Goal: Information Seeking & Learning: Learn about a topic

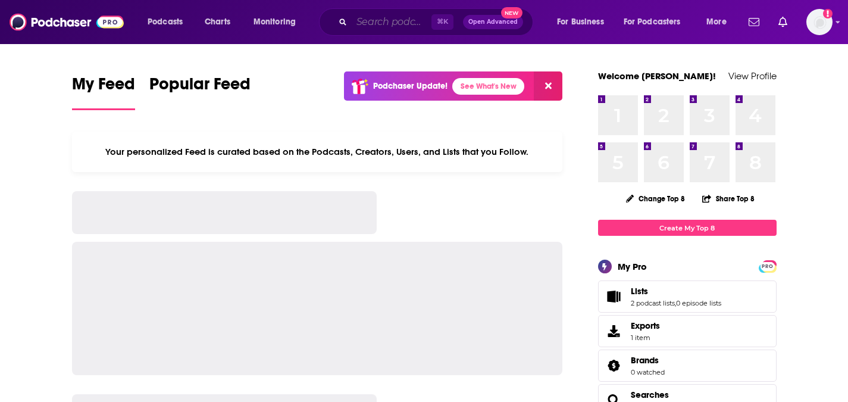
click at [365, 25] on input "Search podcasts, credits, & more..." at bounding box center [392, 21] width 80 height 19
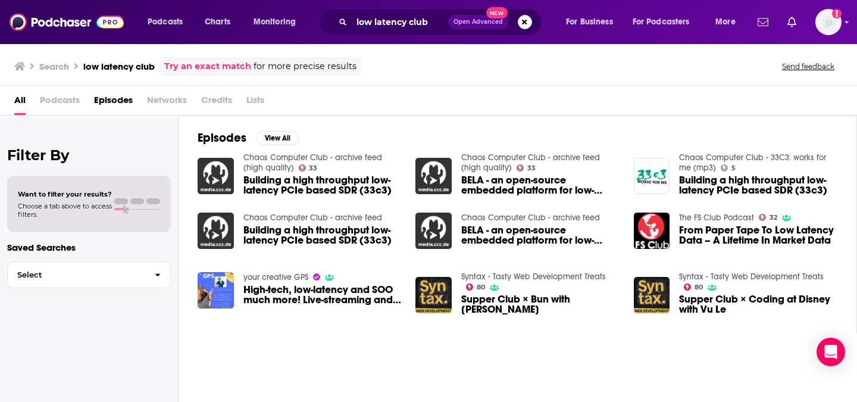
click at [399, 11] on div "low latency club Open Advanced New" at bounding box center [430, 21] width 223 height 27
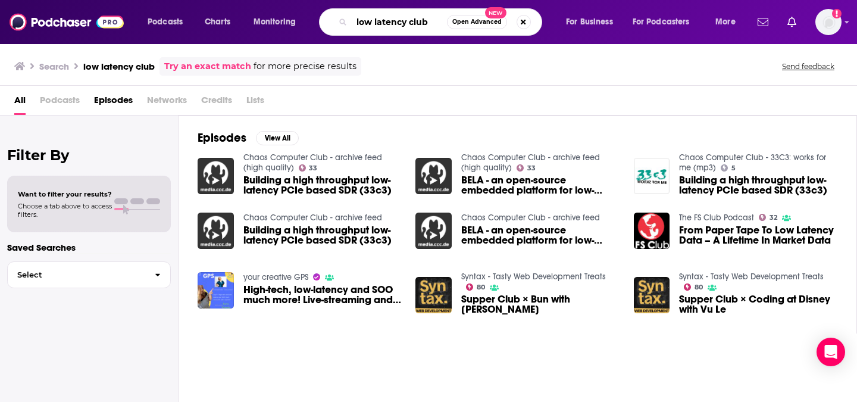
click at [400, 24] on input "low latency club" at bounding box center [399, 21] width 95 height 19
paste input "[URL][DOMAIN_NAME]"
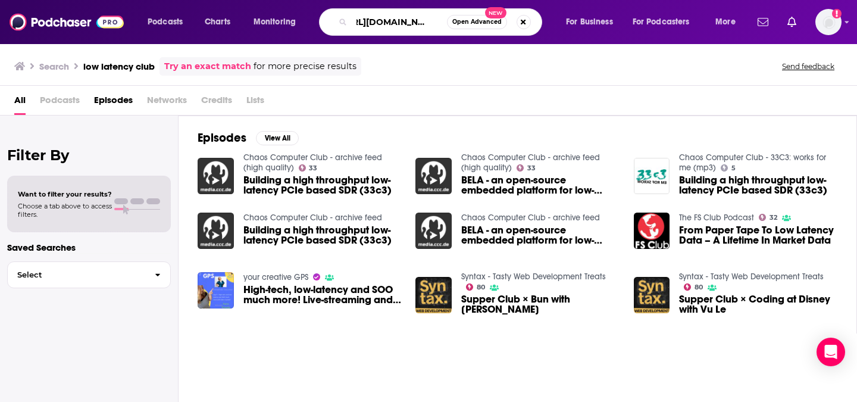
type input "[URL][DOMAIN_NAME]"
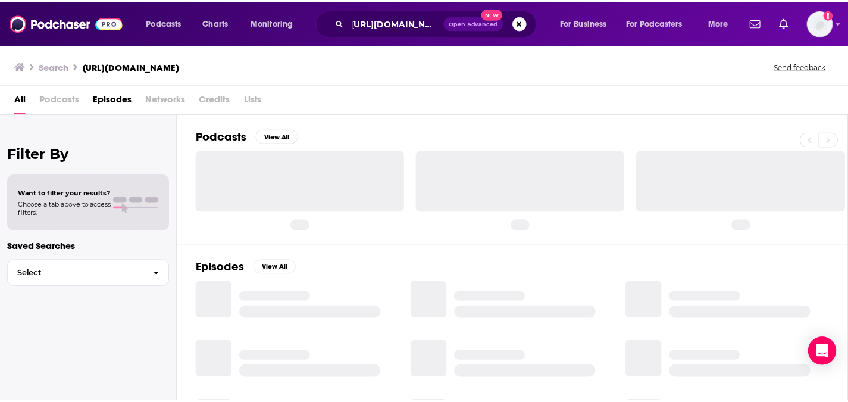
scroll to position [0, 5]
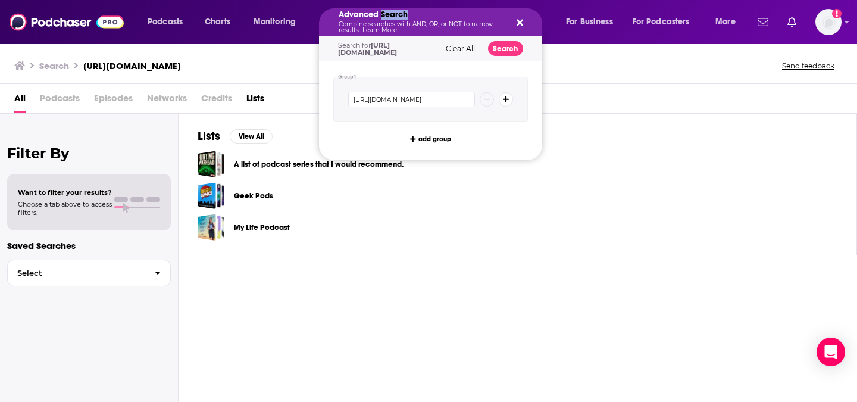
click at [394, 15] on h5 "Advanced Search" at bounding box center [420, 15] width 165 height 8
click at [527, 19] on div "Advanced Search Combine searches with AND, OR, or NOT to narrow results. Learn …" at bounding box center [430, 21] width 223 height 27
click at [519, 24] on icon "Search podcasts, credits, & more..." at bounding box center [519, 23] width 7 height 10
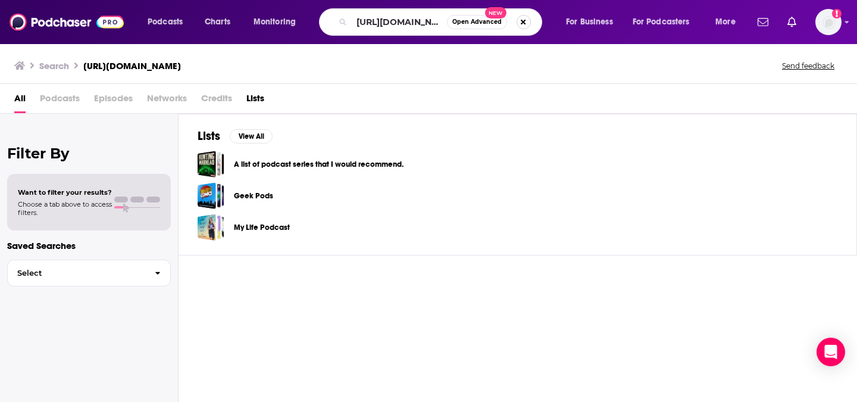
click at [520, 23] on button "Search podcasts, credits, & more..." at bounding box center [523, 22] width 14 height 14
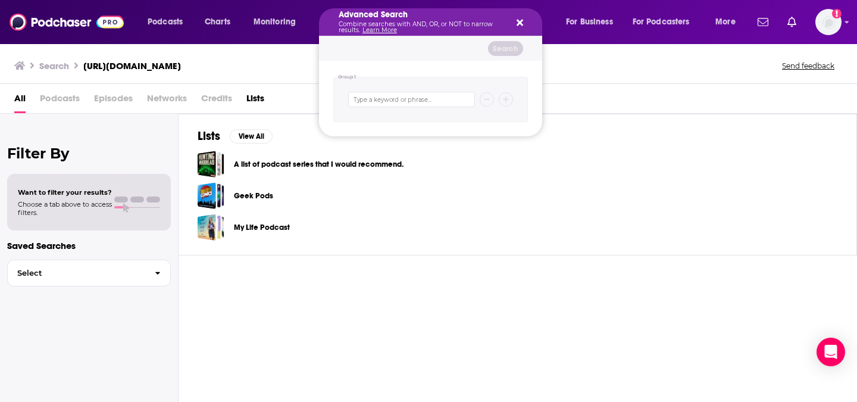
click at [522, 22] on icon "Search podcasts, credits, & more..." at bounding box center [519, 23] width 7 height 10
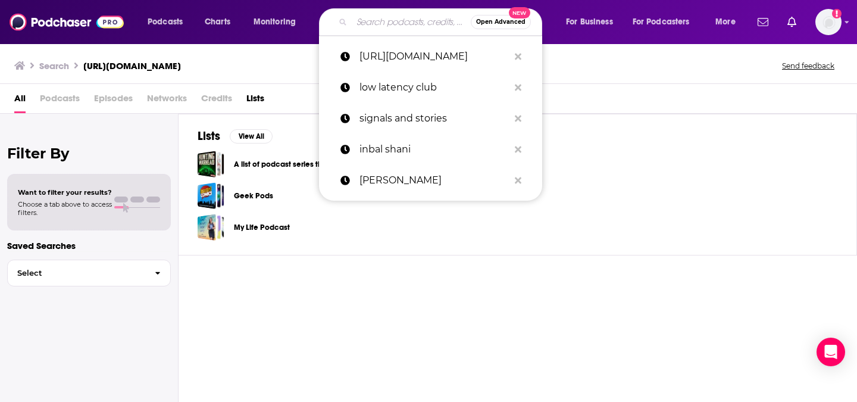
click at [392, 22] on input "Search podcasts, credits, & more..." at bounding box center [411, 21] width 119 height 19
paste input "Voice Tech Podcast"
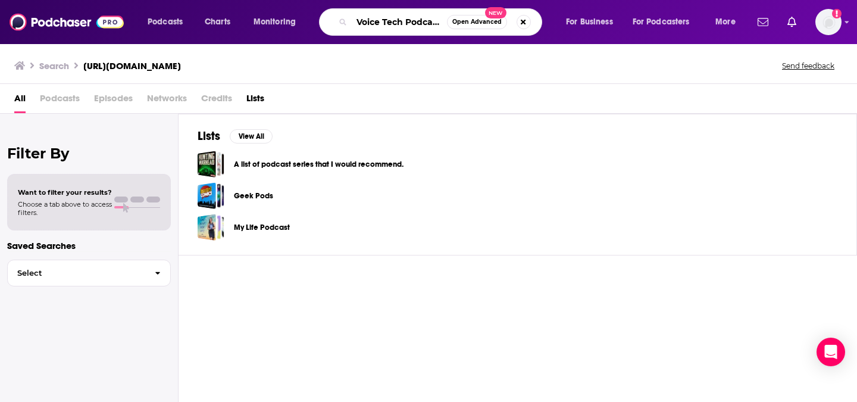
type input "Voice Tech Podcast"
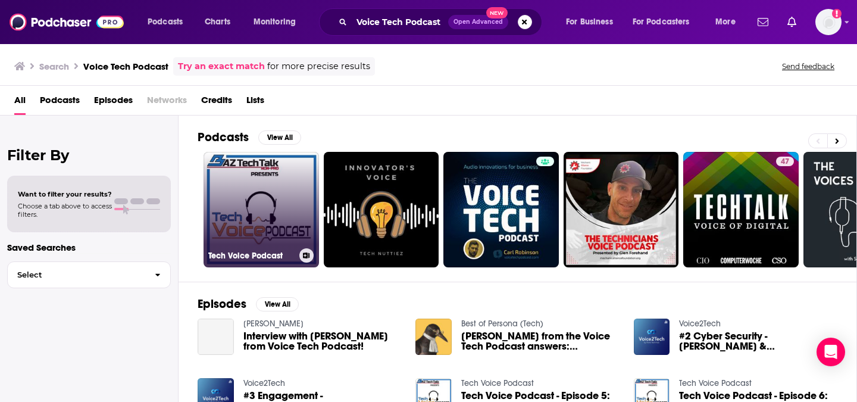
click at [262, 186] on link "Tech Voice Podcast" at bounding box center [260, 209] width 115 height 115
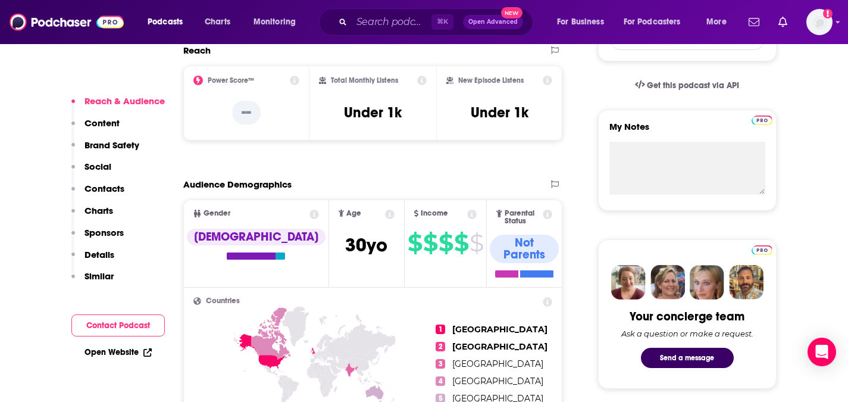
scroll to position [385, 0]
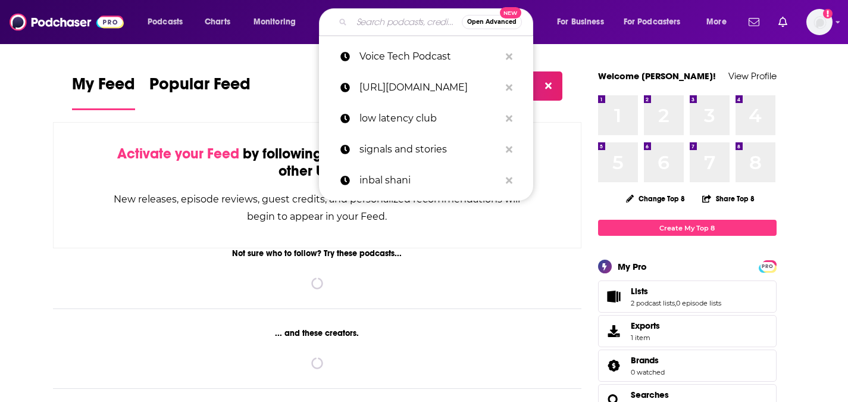
click at [383, 20] on input "Search podcasts, credits, & more..." at bounding box center [407, 21] width 110 height 19
paste input "VUX World"
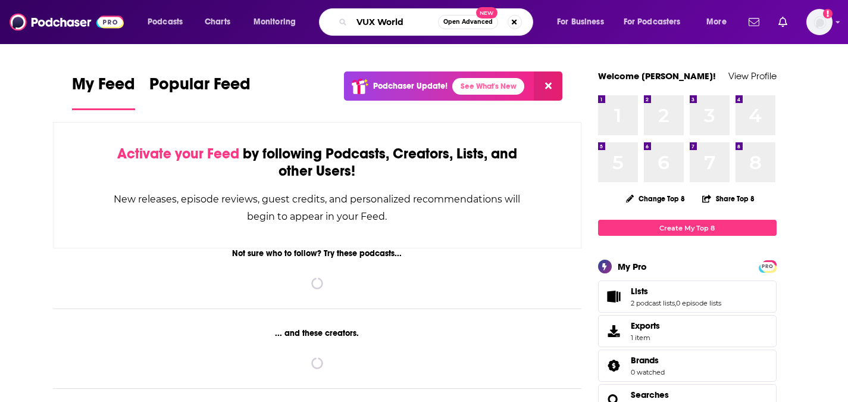
type input "VUX World"
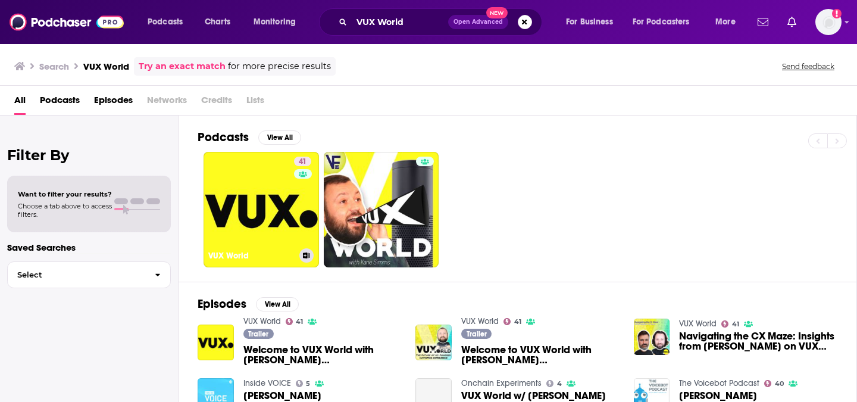
click at [253, 195] on link "41 VUX World" at bounding box center [260, 209] width 115 height 115
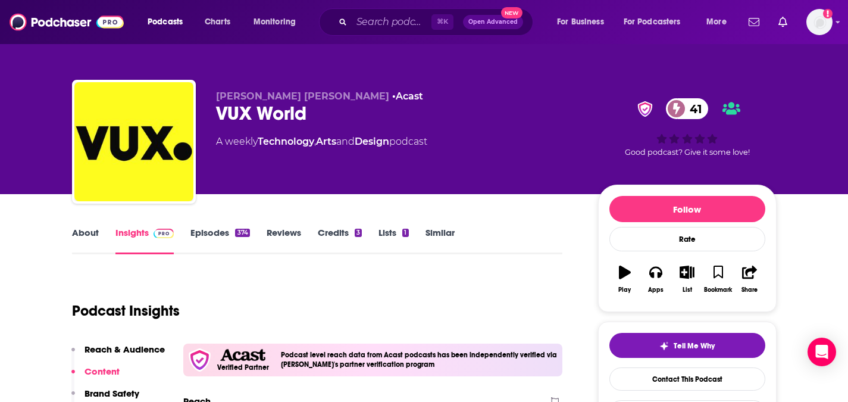
click at [274, 116] on div "VUX World 41" at bounding box center [397, 113] width 363 height 23
copy div "VUX World 41"
click at [387, 11] on div "⌘ K Open Advanced New" at bounding box center [426, 21] width 214 height 27
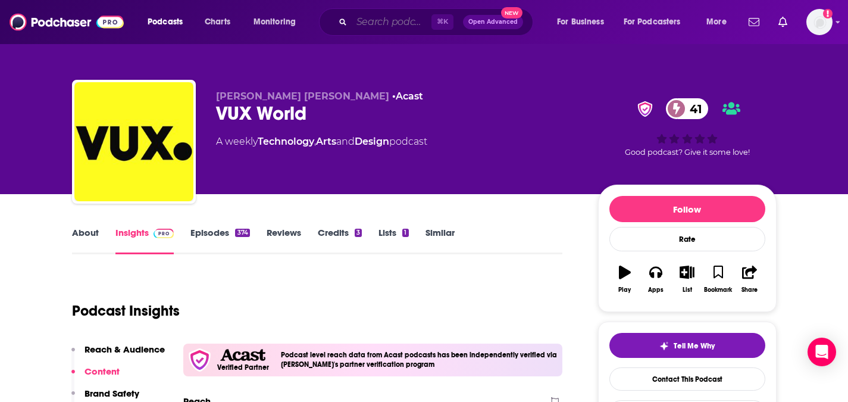
click at [387, 21] on input "Search podcasts, credits, & more..." at bounding box center [392, 21] width 80 height 19
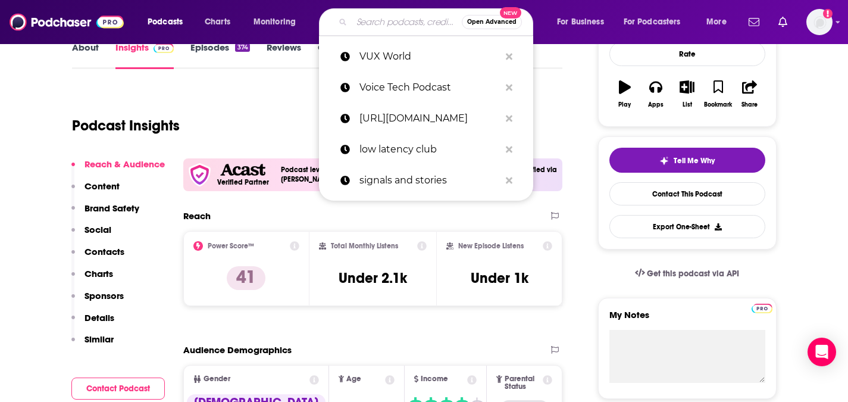
scroll to position [246, 0]
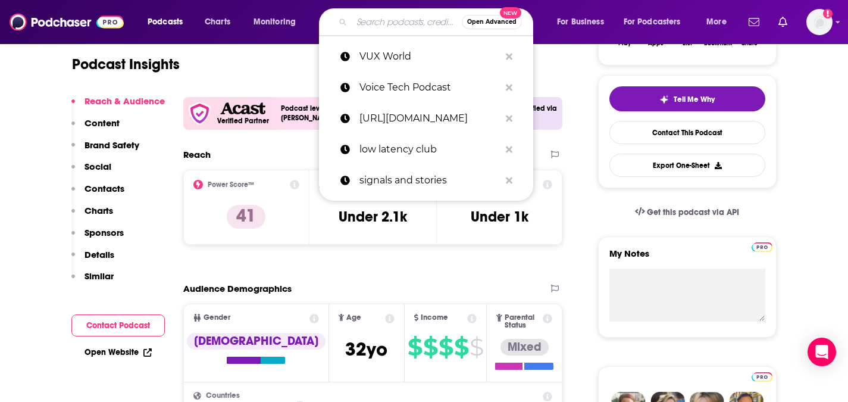
click at [227, 42] on div "Podcasts Charts Monitoring Open Advanced New VUX World Voice Tech Podcast https…" at bounding box center [424, 22] width 848 height 44
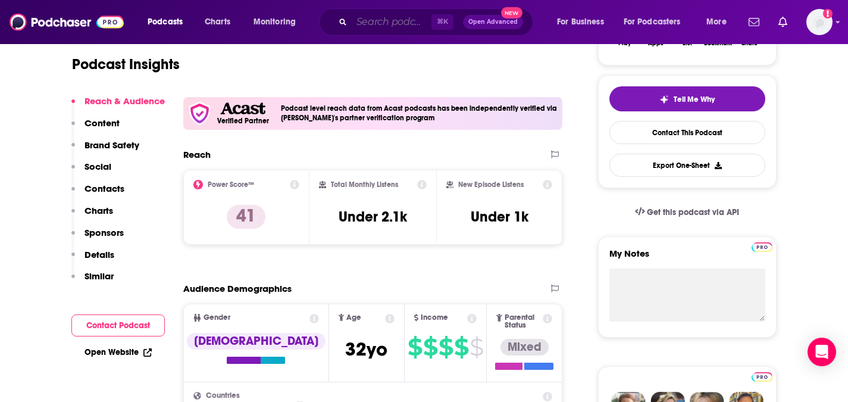
click at [380, 21] on input "Search podcasts, credits, & more..." at bounding box center [392, 21] width 80 height 19
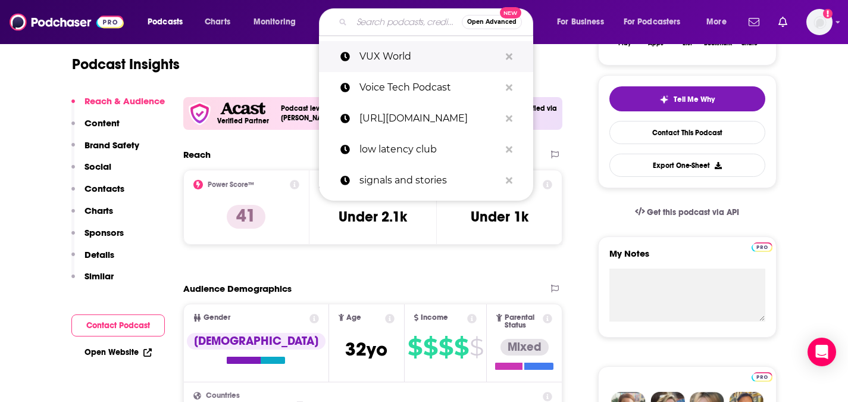
click at [400, 64] on p "VUX World" at bounding box center [429, 56] width 140 height 31
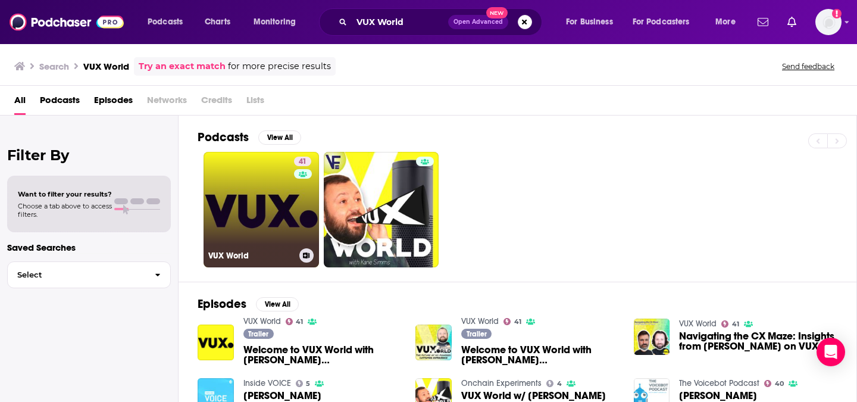
click at [260, 230] on link "41 VUX World" at bounding box center [260, 209] width 115 height 115
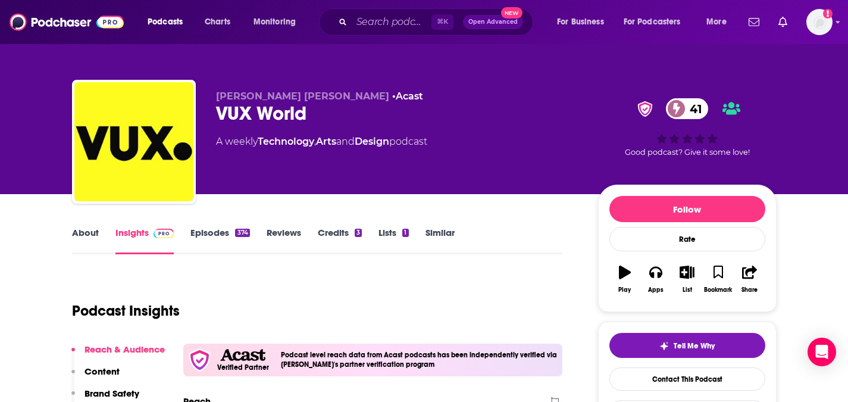
click at [229, 227] on link "Episodes 374" at bounding box center [219, 240] width 59 height 27
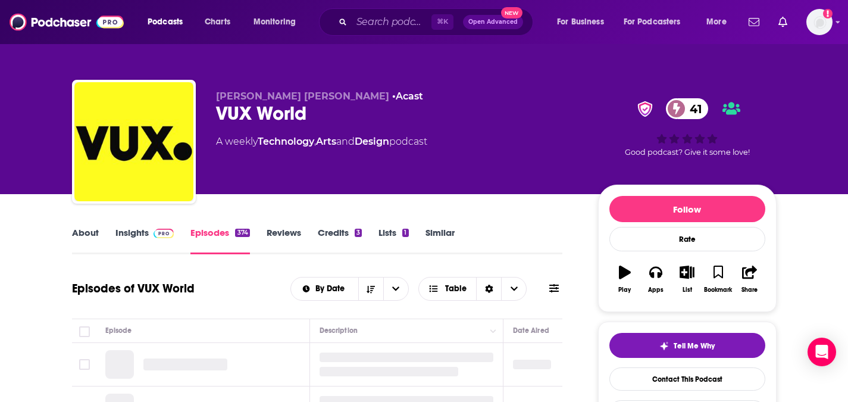
click at [155, 231] on img at bounding box center [163, 233] width 21 height 10
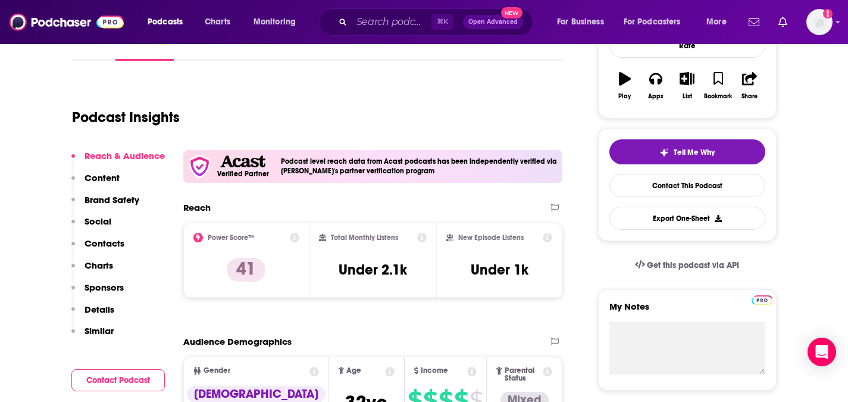
scroll to position [252, 0]
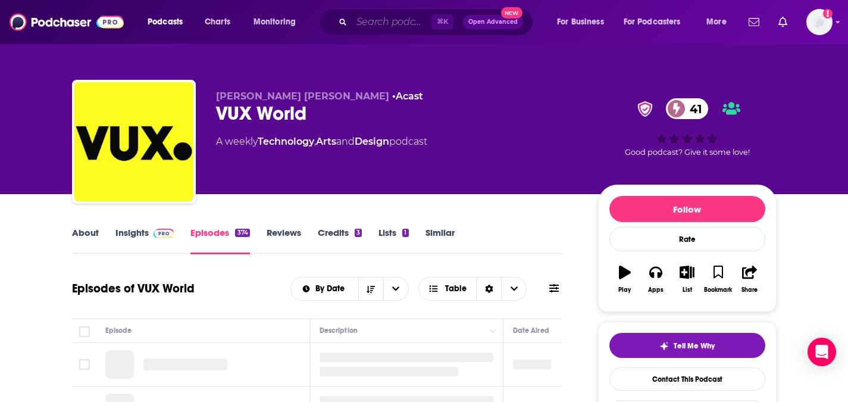
click at [406, 18] on input "Search podcasts, credits, & more..." at bounding box center [392, 21] width 80 height 19
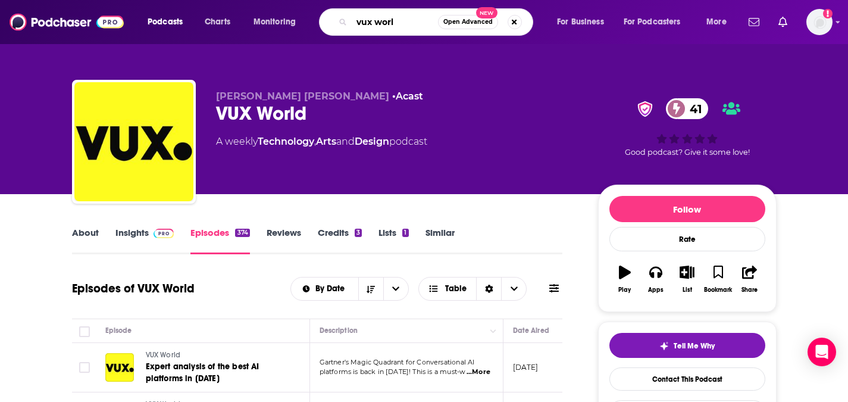
type input "vux world"
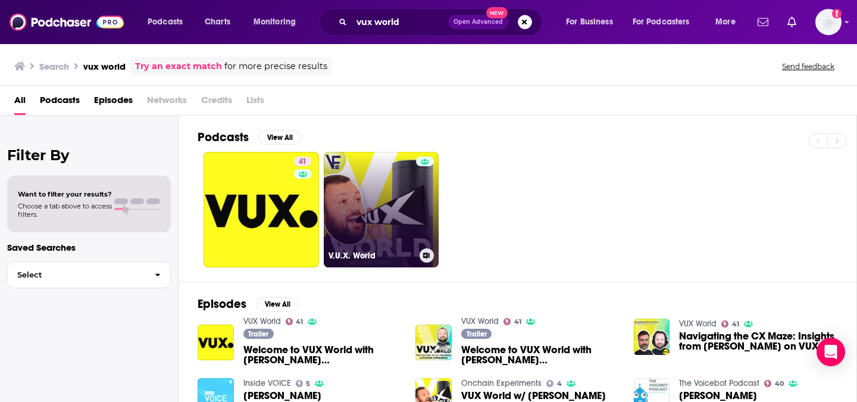
click at [371, 245] on link "V.U.X. World" at bounding box center [381, 209] width 115 height 115
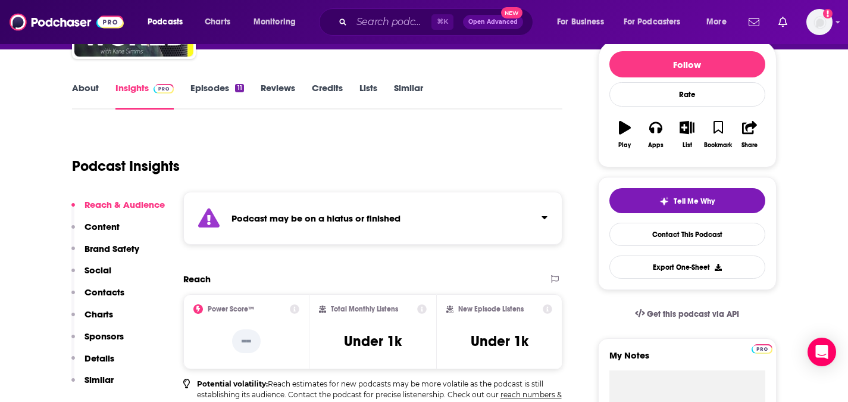
scroll to position [231, 0]
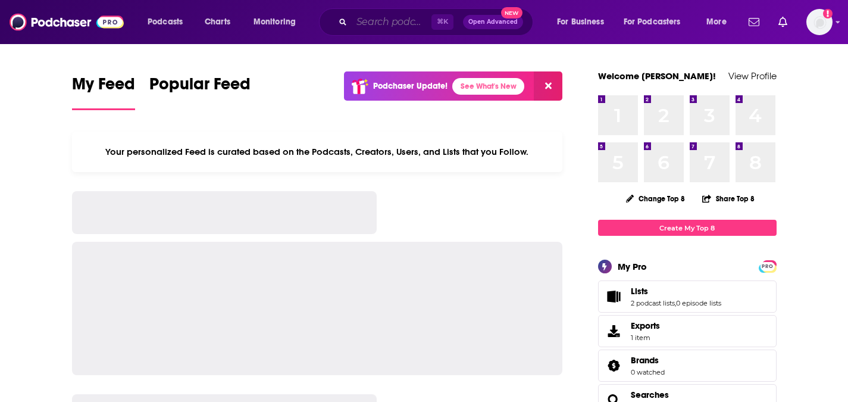
click at [362, 18] on input "Search podcasts, credits, & more..." at bounding box center [392, 21] width 80 height 19
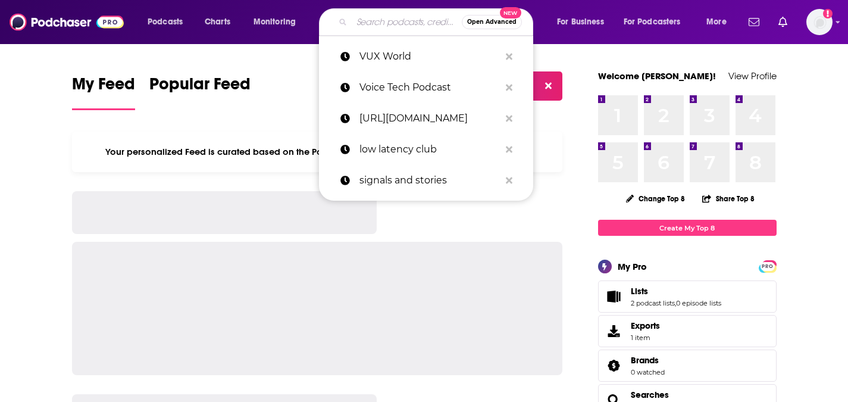
paste input "Inside VOICE"
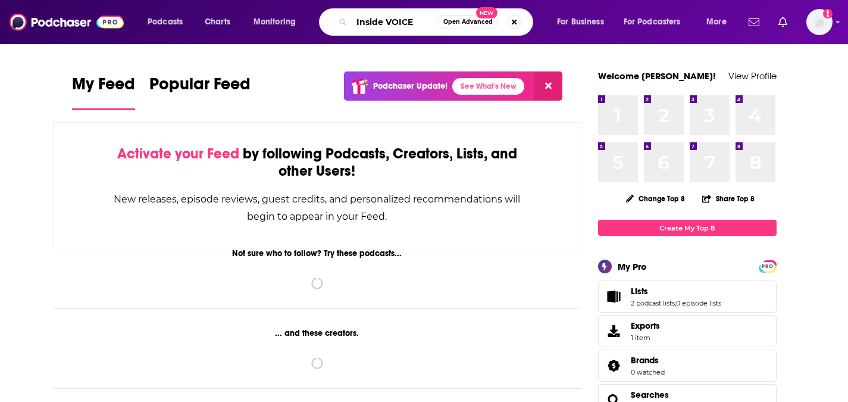
type input "Inside VOICE"
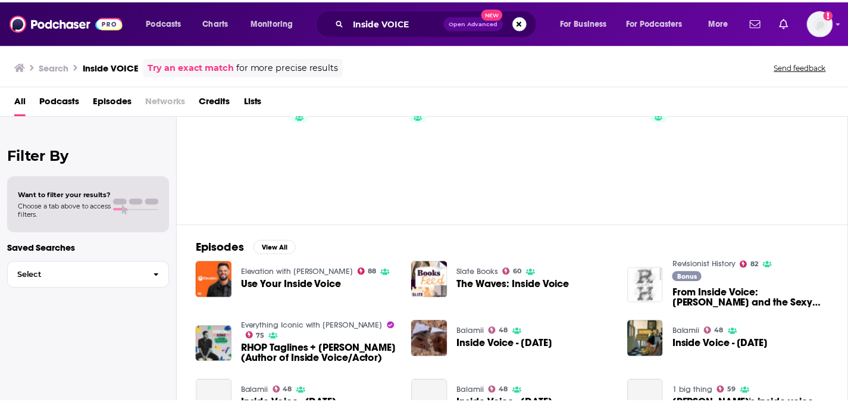
scroll to position [57, 0]
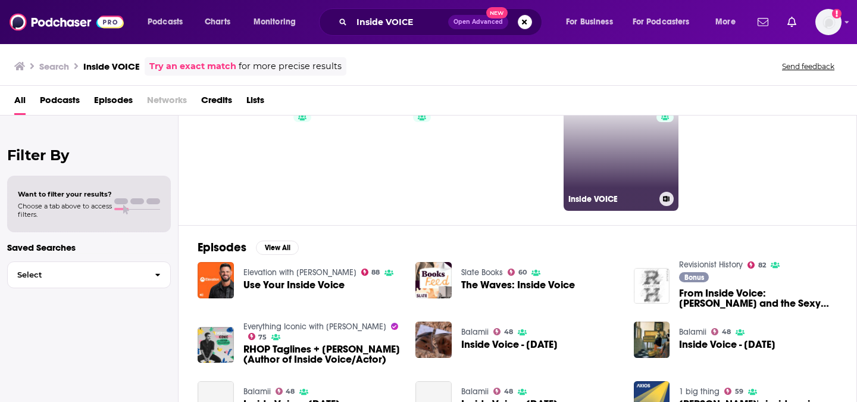
click at [636, 164] on link "5 Inside VOICE" at bounding box center [620, 152] width 115 height 115
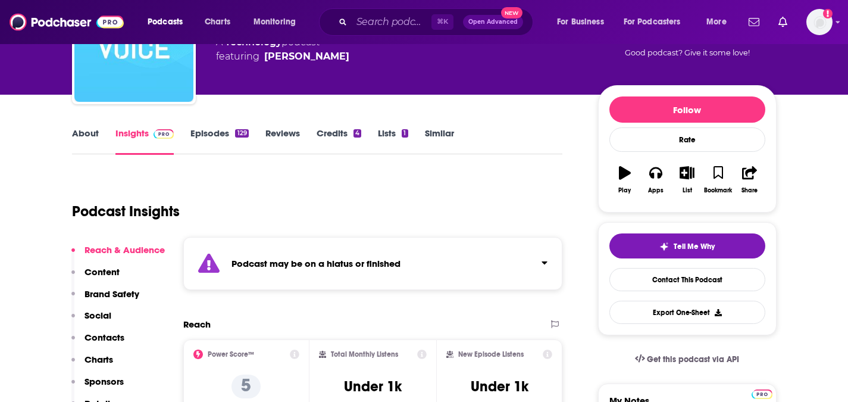
scroll to position [108, 0]
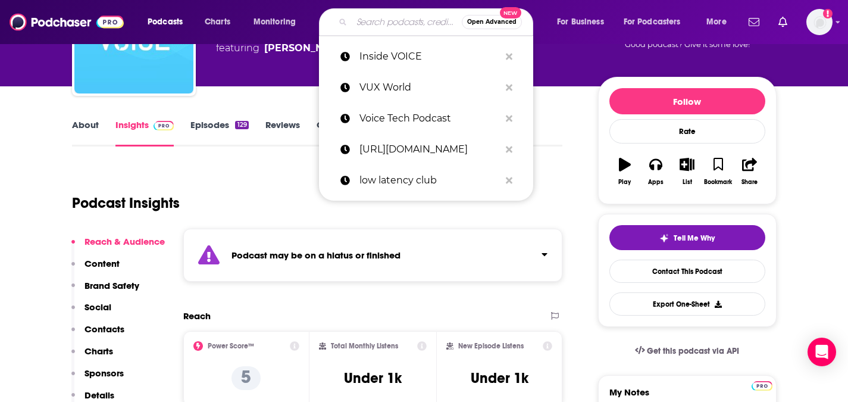
click at [397, 25] on input "Search podcasts, credits, & more..." at bounding box center [407, 21] width 110 height 19
paste input "This Week in Voice"
type input "This Week in Voice"
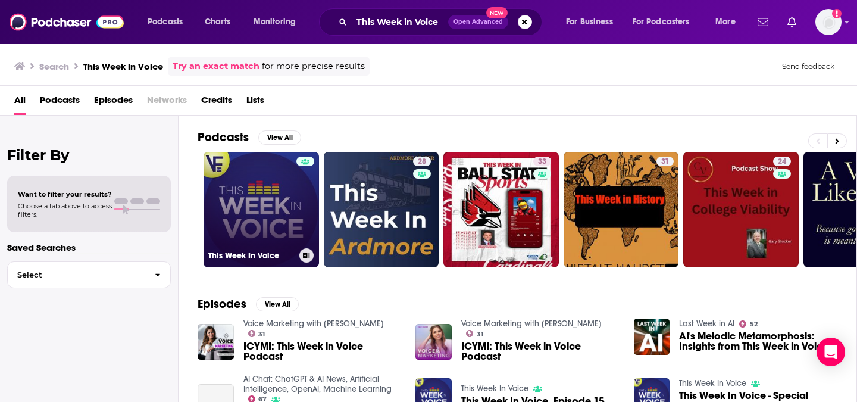
click at [273, 227] on link "This Week In Voice" at bounding box center [260, 209] width 115 height 115
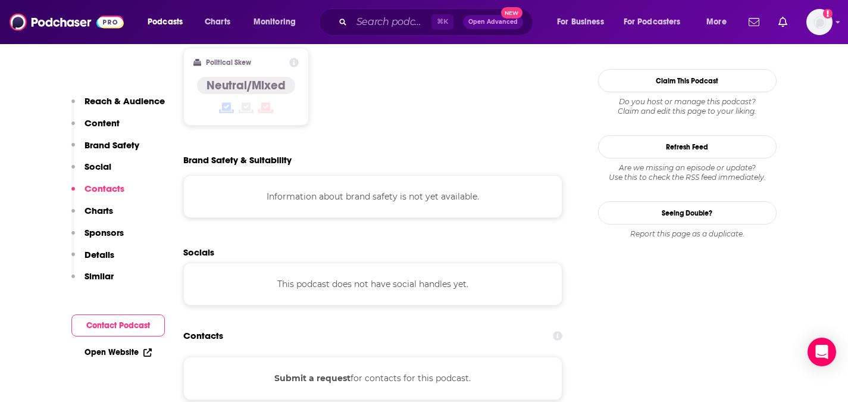
scroll to position [1079, 0]
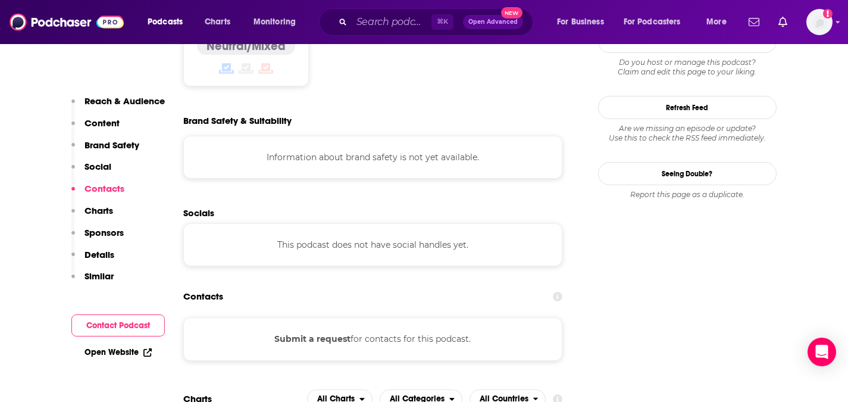
click at [391, 32] on div "⌘ K Open Advanced New" at bounding box center [426, 21] width 214 height 27
click at [391, 26] on input "Search podcasts, credits, & more..." at bounding box center [392, 21] width 80 height 19
paste input "Amplix — “Turning Conversations into Growth…” episode"
type input "Amplix — “Turning Conversations into Growth…” episode"
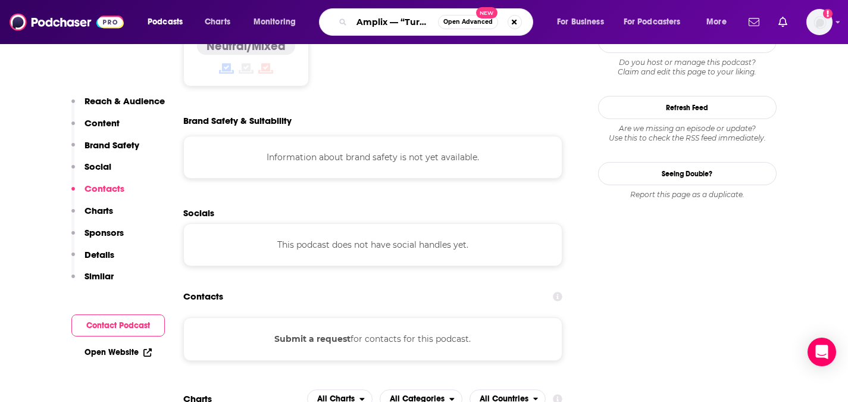
scroll to position [0, 173]
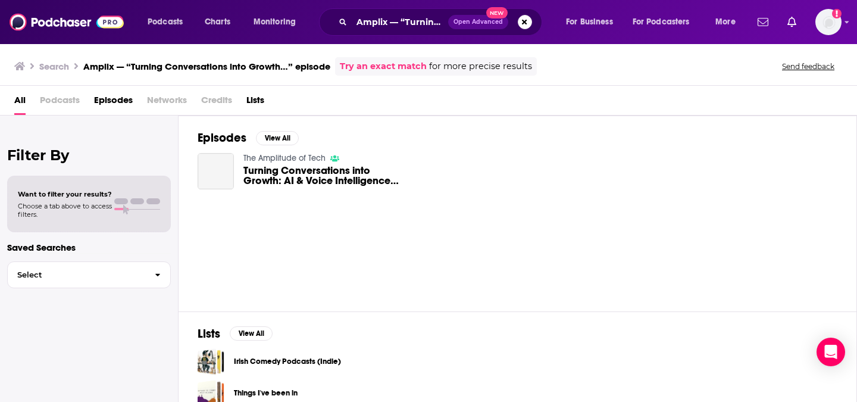
click at [280, 174] on span "Turning Conversations into Growth: AI & Voice Intelligence with RingCentral’s A…" at bounding box center [322, 175] width 158 height 20
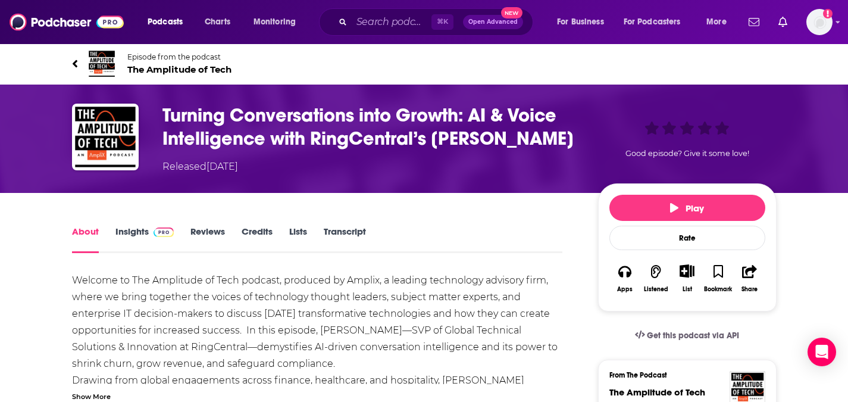
click at [140, 225] on link "Insights" at bounding box center [144, 238] width 59 height 27
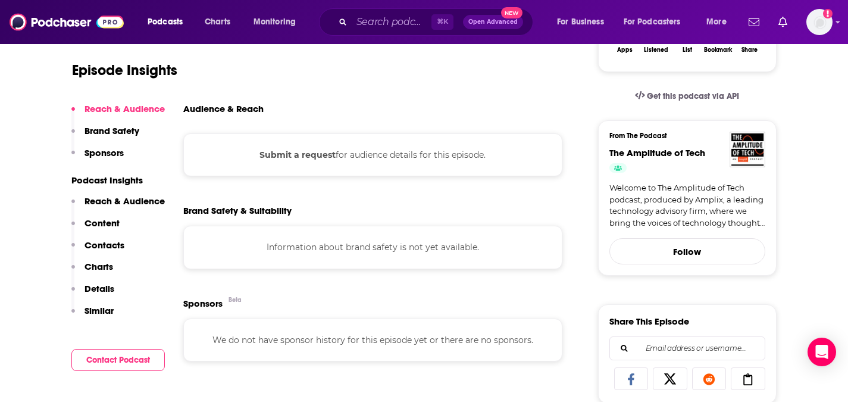
scroll to position [279, 0]
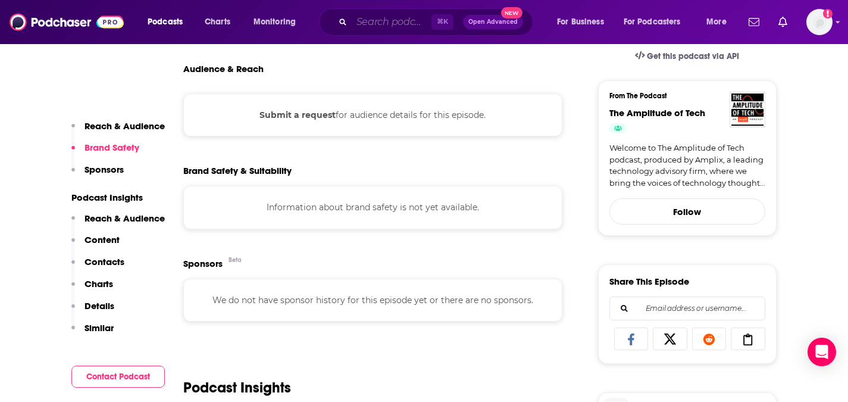
click at [370, 30] on input "Search podcasts, credits, & more..." at bounding box center [392, 21] width 80 height 19
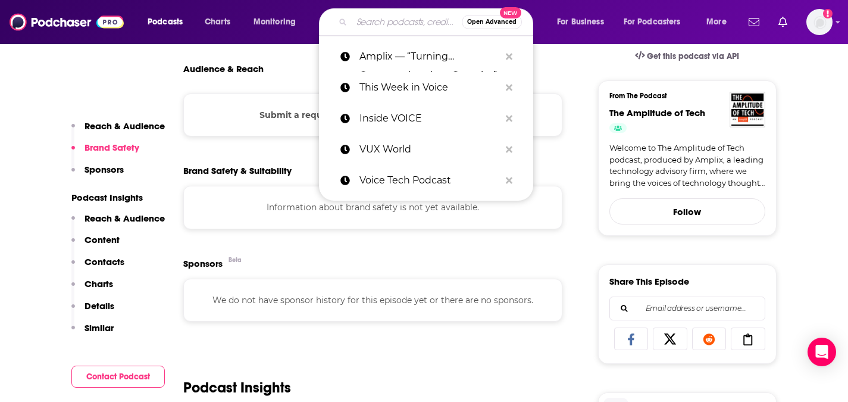
paste input "Voicebot Podcast"
type input "Voicebot Podcast"
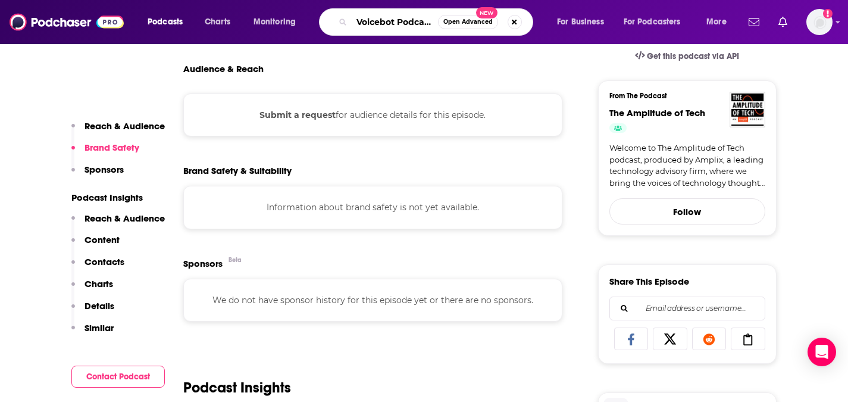
scroll to position [0, 1]
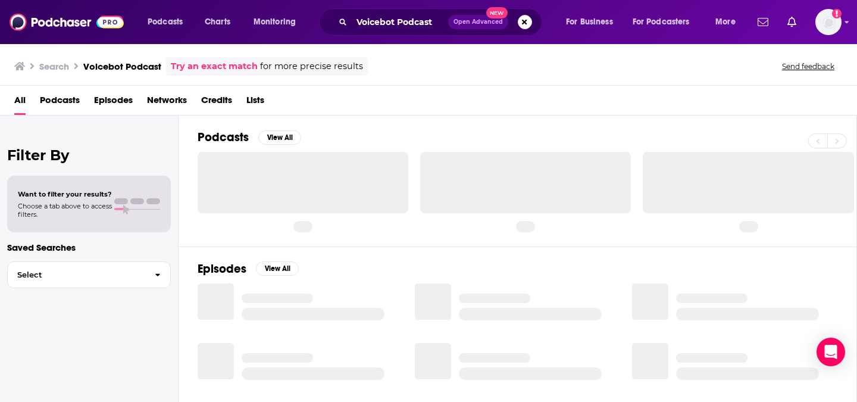
click at [305, 215] on div at bounding box center [303, 192] width 211 height 80
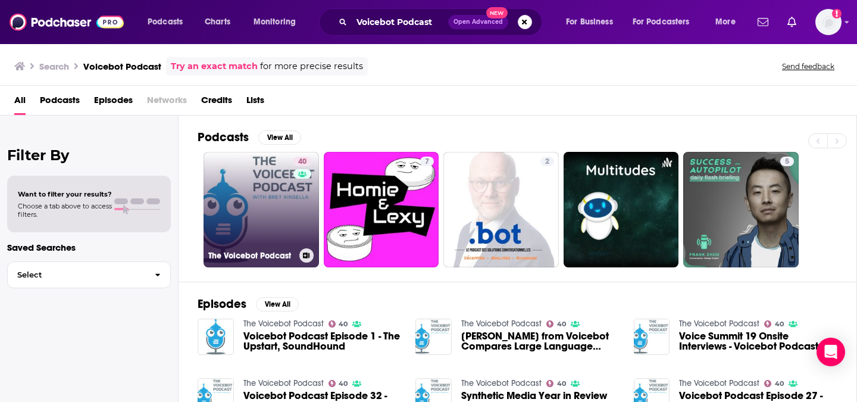
click at [274, 209] on link "40 The Voicebot Podcast" at bounding box center [260, 209] width 115 height 115
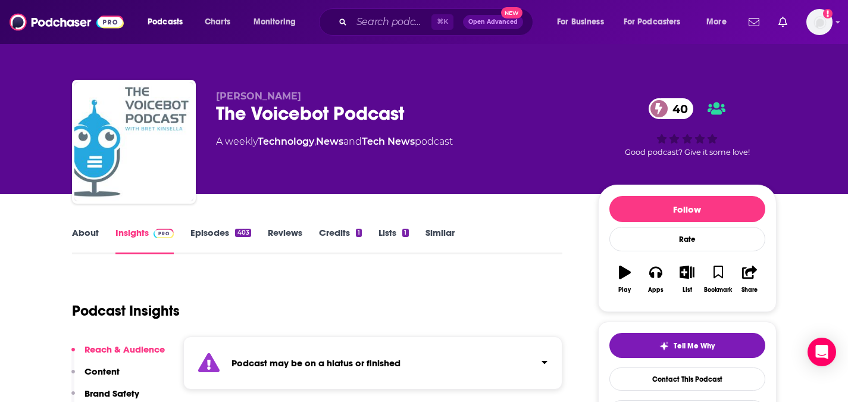
click at [321, 108] on div "The Voicebot Podcast 40" at bounding box center [397, 113] width 363 height 23
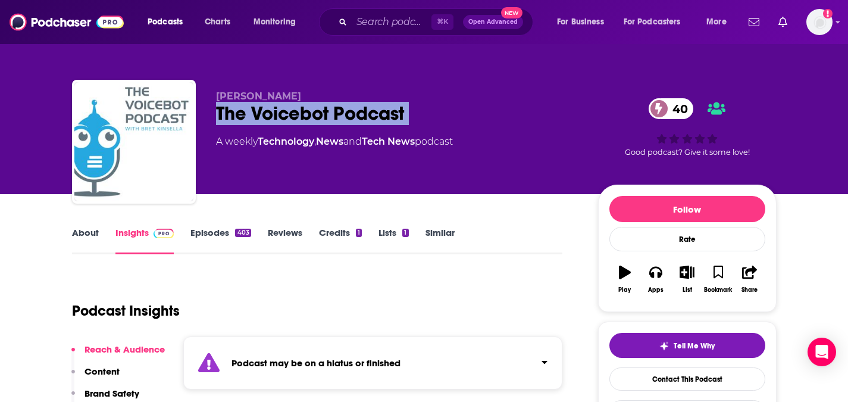
click at [321, 108] on div "The Voicebot Podcast 40" at bounding box center [397, 113] width 363 height 23
copy div "The Voicebot Podcast 40"
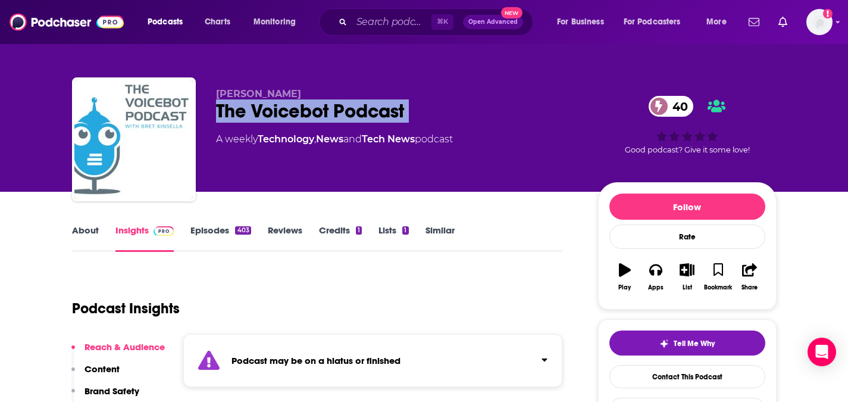
scroll to position [4, 0]
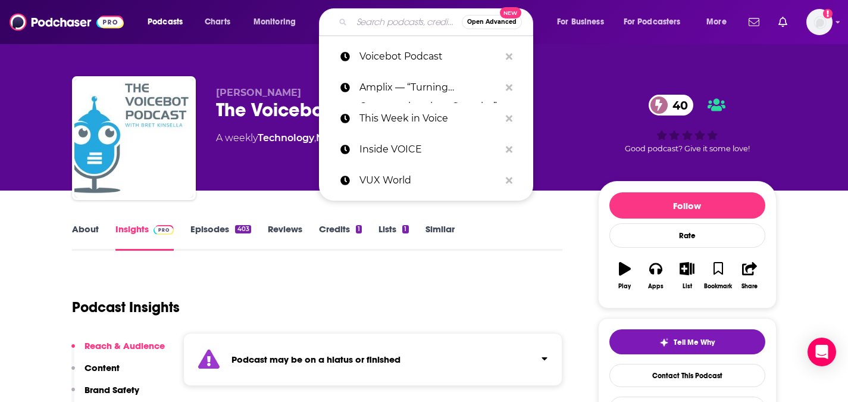
click at [388, 17] on input "Search podcasts, credits, & more..." at bounding box center [407, 21] width 110 height 19
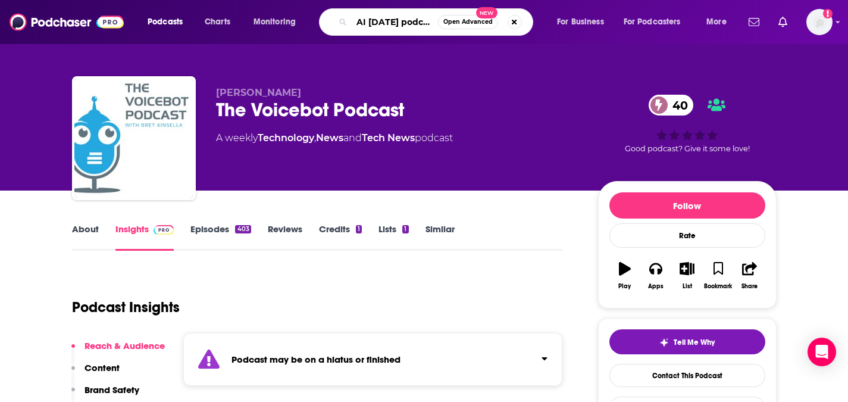
type input "AI Today podcast"
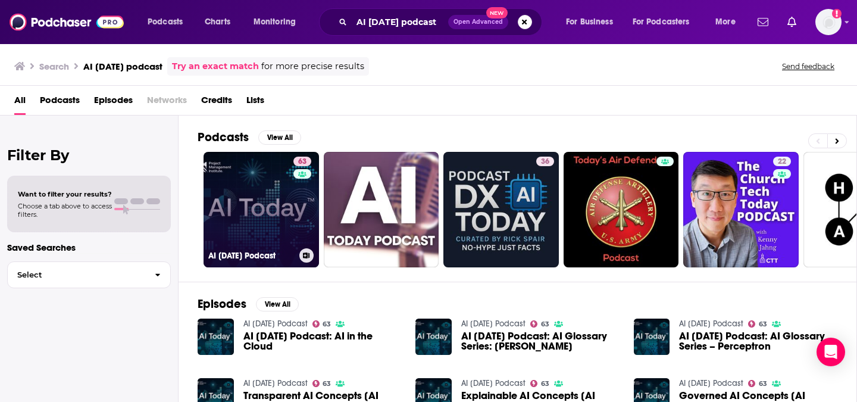
click at [269, 205] on link "63 AI Today Podcast" at bounding box center [260, 209] width 115 height 115
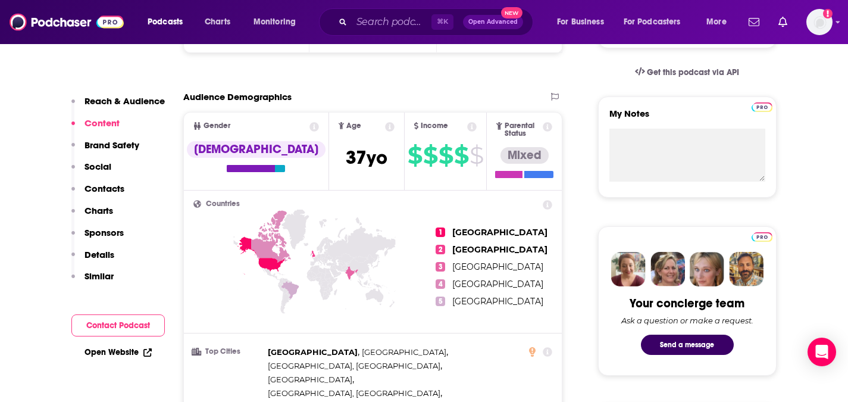
scroll to position [278, 0]
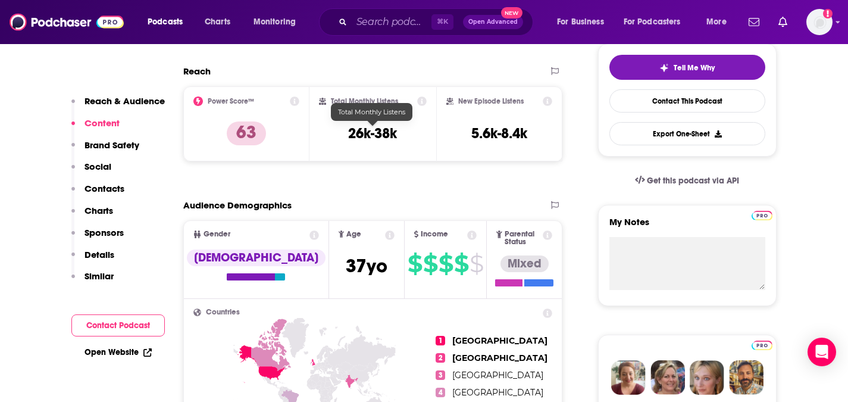
click at [378, 130] on h3 "26k-38k" at bounding box center [372, 133] width 49 height 18
click at [350, 139] on h3 "26k-38k" at bounding box center [372, 133] width 49 height 18
copy div "26k-38k"
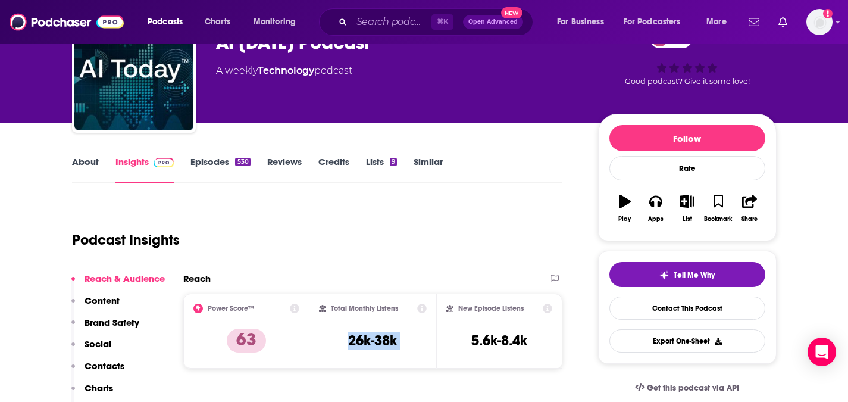
scroll to position [0, 0]
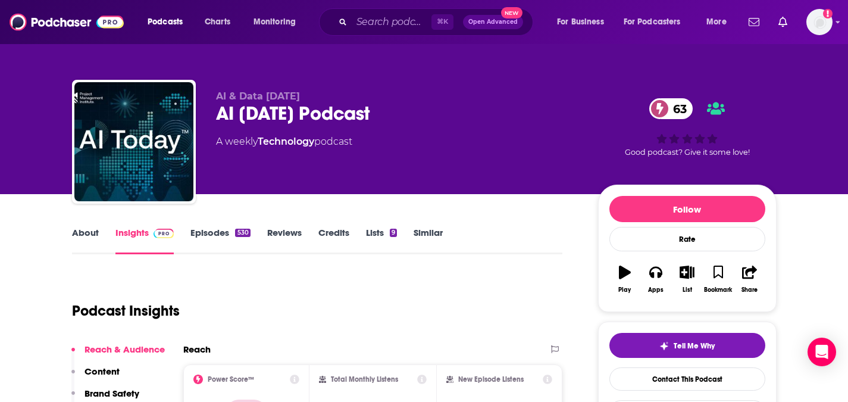
click at [296, 117] on div "AI Today Podcast 63" at bounding box center [397, 113] width 363 height 23
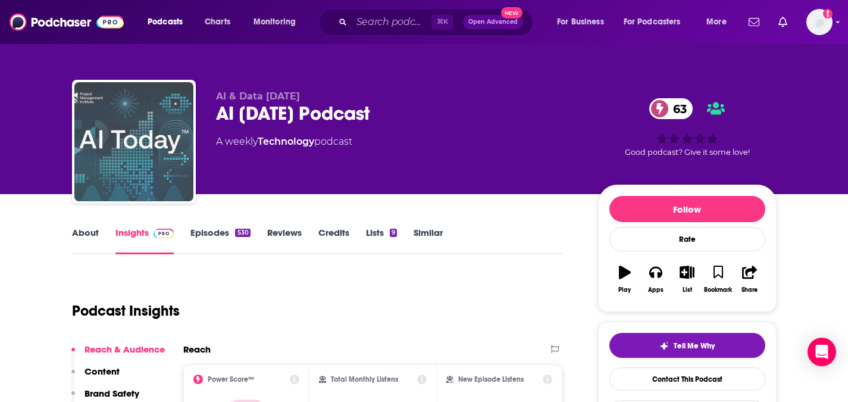
click at [139, 141] on img "AI Today Podcast" at bounding box center [133, 141] width 119 height 119
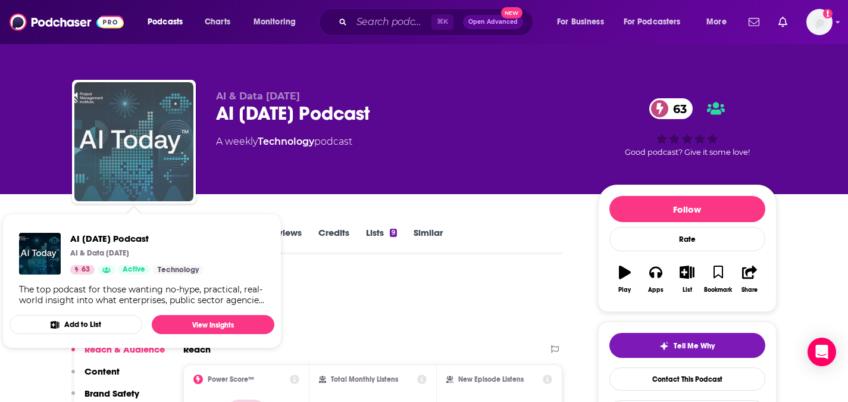
click at [139, 141] on img "AI Today Podcast" at bounding box center [133, 141] width 119 height 119
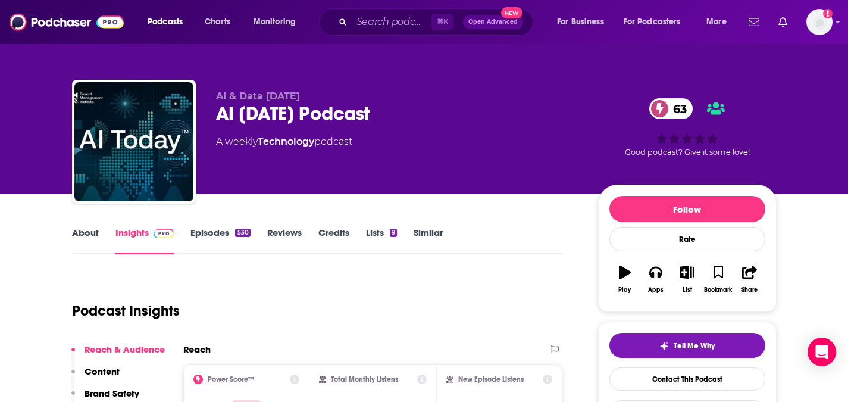
click at [90, 233] on link "About" at bounding box center [85, 240] width 27 height 27
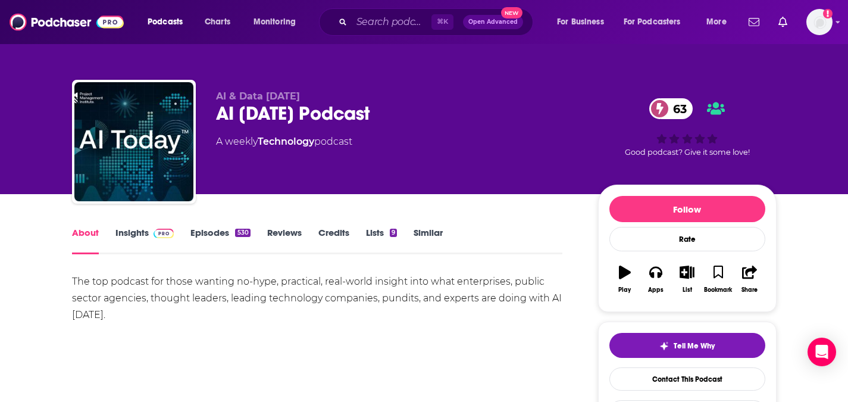
click at [309, 116] on div "AI Today Podcast 63" at bounding box center [397, 113] width 363 height 23
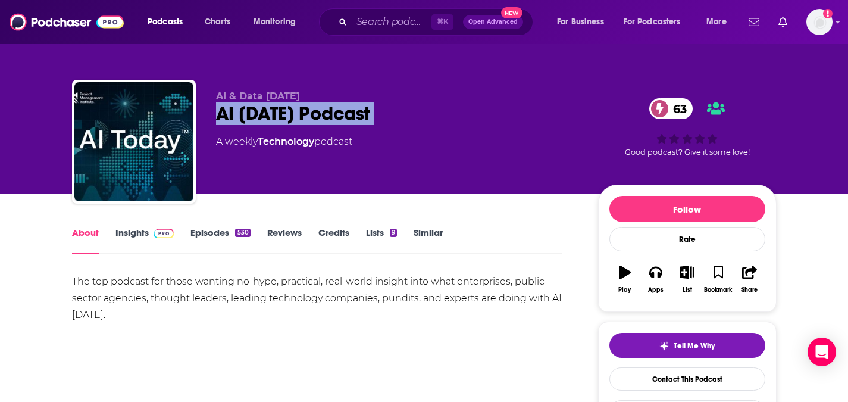
click at [309, 116] on div "AI Today Podcast 63" at bounding box center [397, 113] width 363 height 23
copy div "AI Today Podcast 63"
